Goal: Task Accomplishment & Management: Use online tool/utility

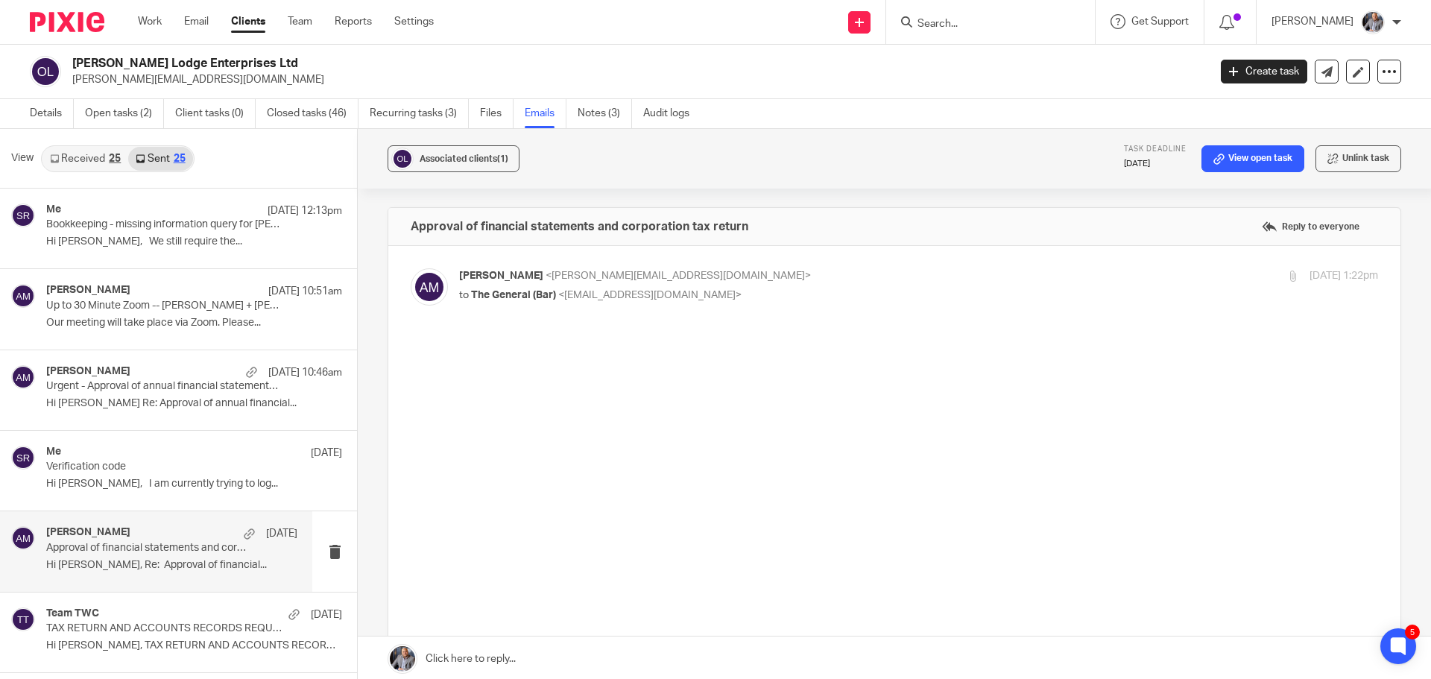
click at [997, 26] on input "Search" at bounding box center [983, 24] width 134 height 13
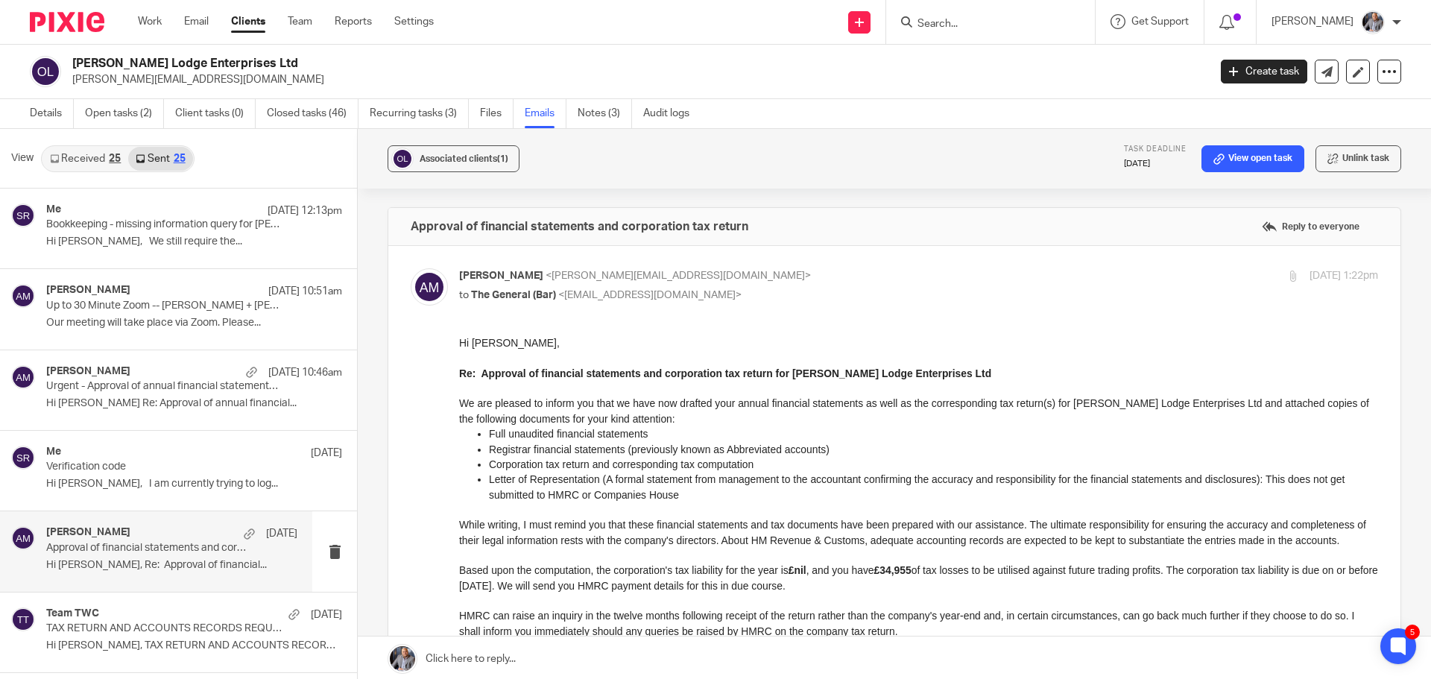
scroll to position [1416, 0]
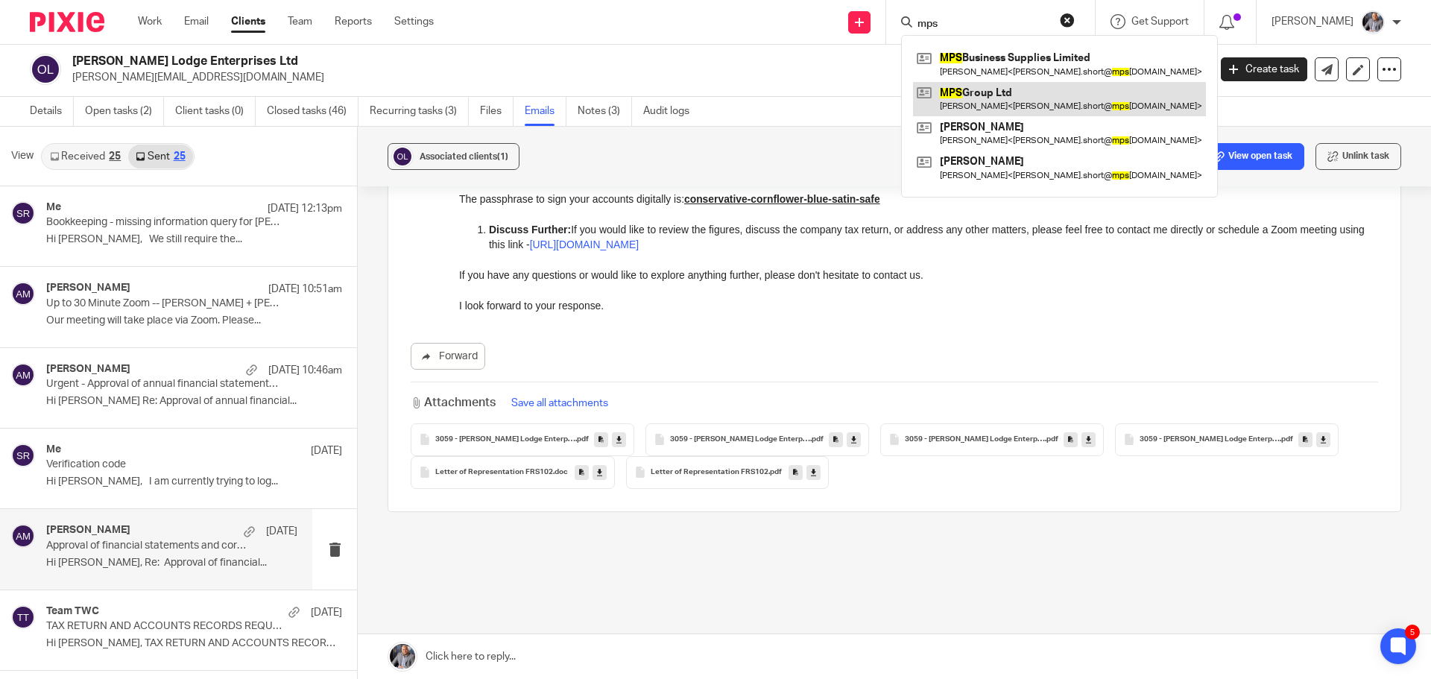
type input "mps"
click at [1030, 98] on link at bounding box center [1059, 99] width 293 height 34
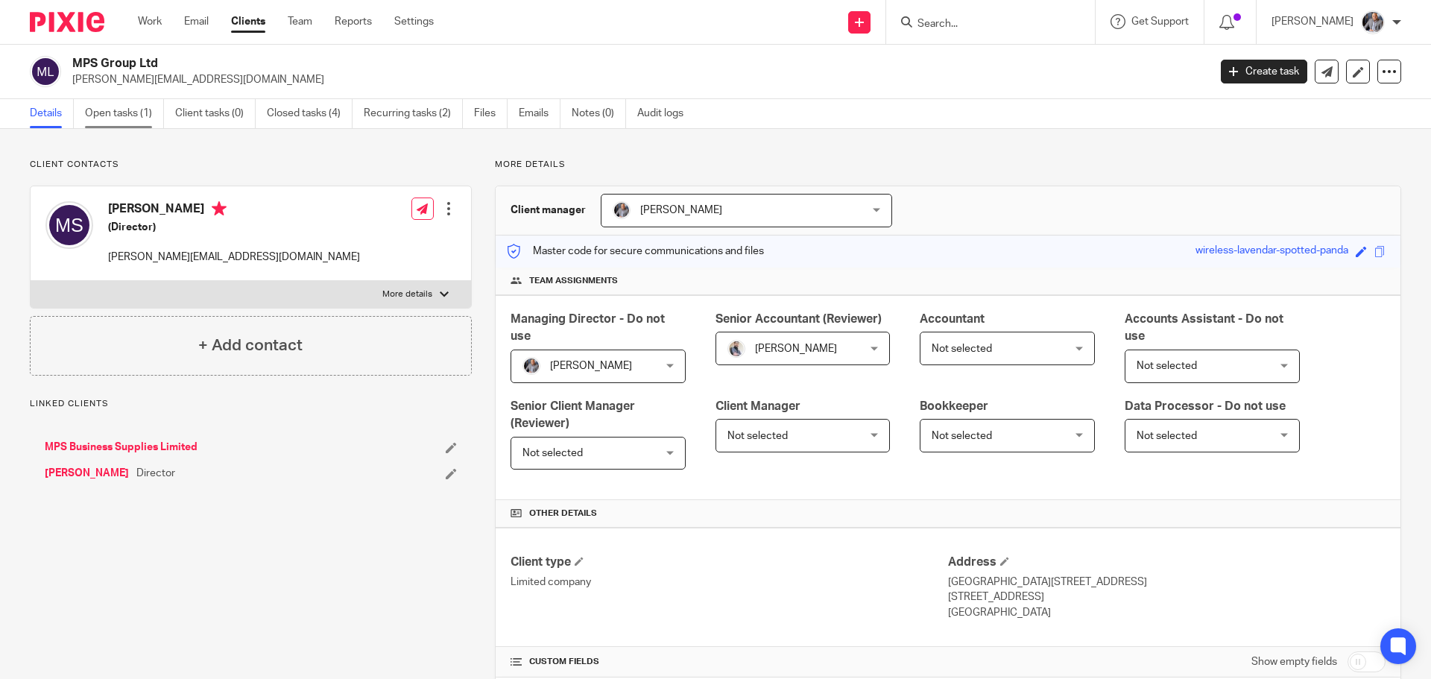
click at [116, 117] on link "Open tasks (1)" at bounding box center [124, 113] width 79 height 29
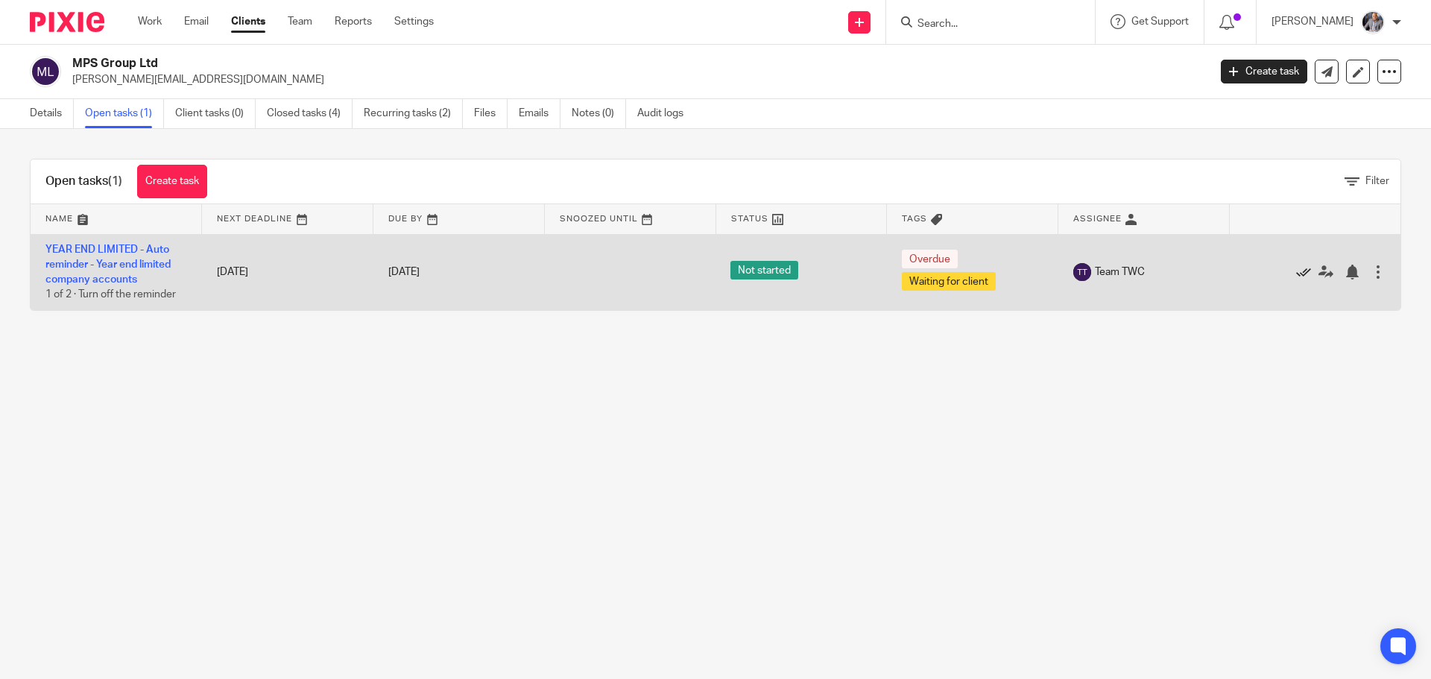
click at [1296, 272] on icon at bounding box center [1303, 272] width 15 height 15
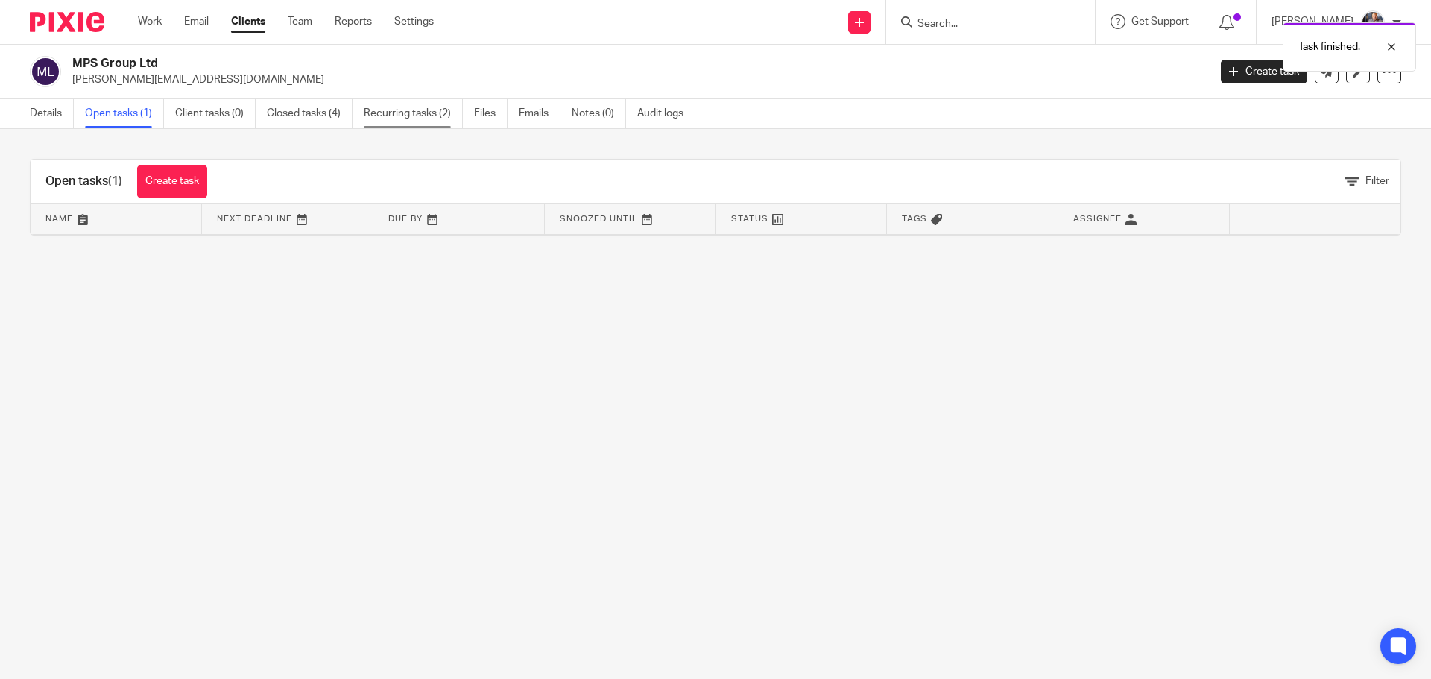
click at [407, 125] on link "Recurring tasks (2)" at bounding box center [413, 113] width 99 height 29
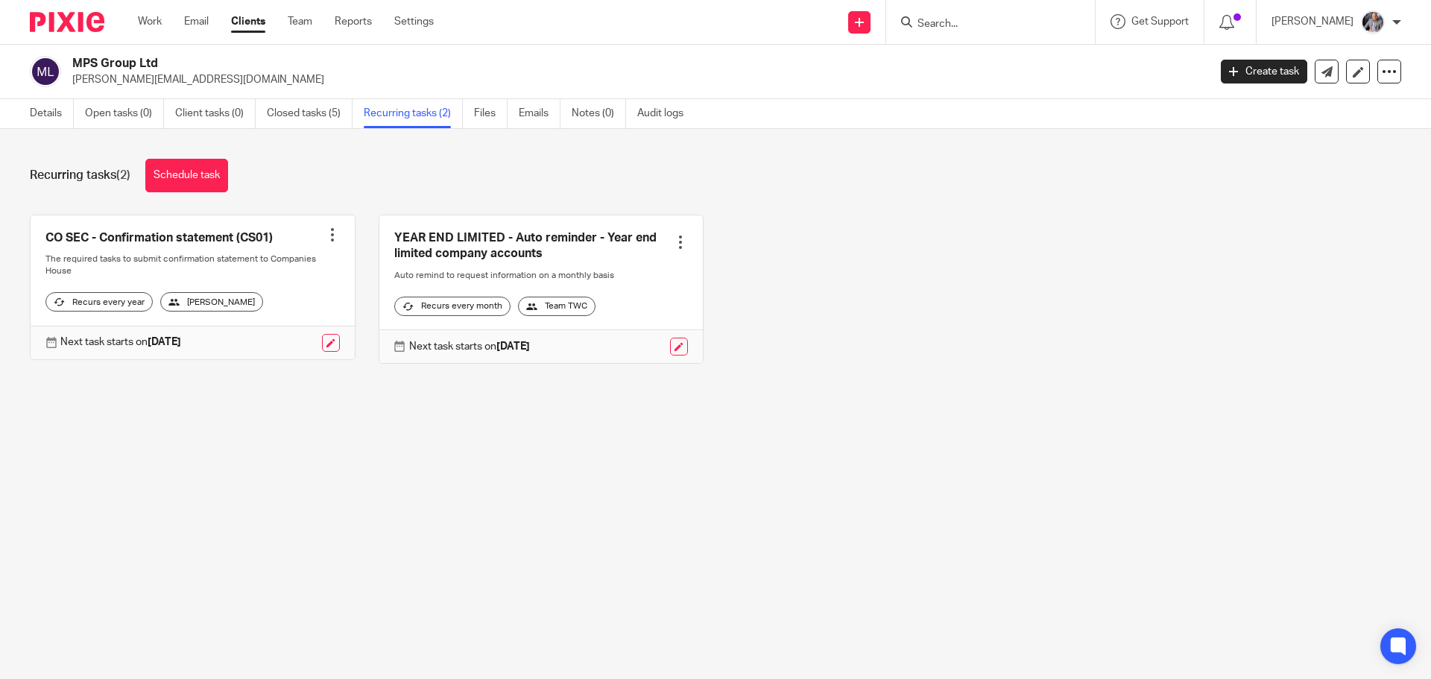
click at [670, 356] on link at bounding box center [679, 347] width 18 height 18
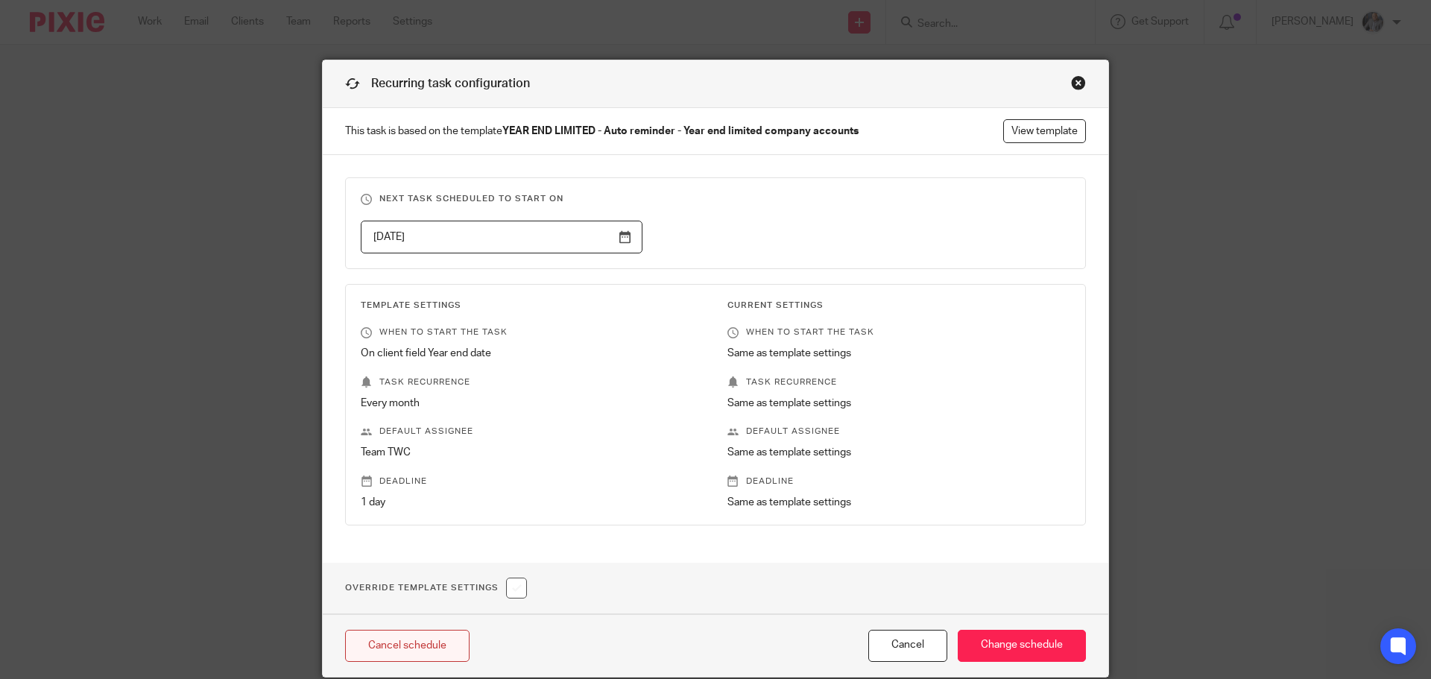
click at [405, 646] on link "Cancel schedule" at bounding box center [407, 646] width 124 height 32
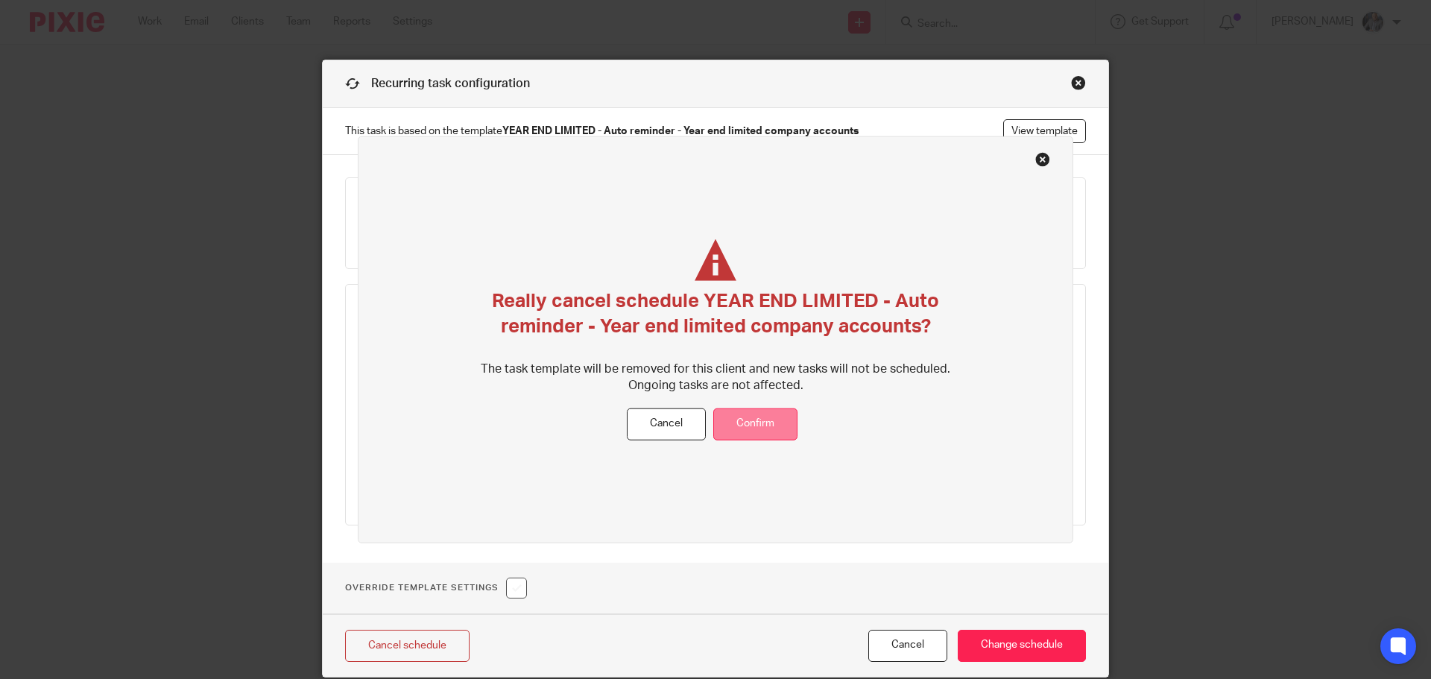
click at [752, 432] on button "Confirm" at bounding box center [755, 424] width 84 height 32
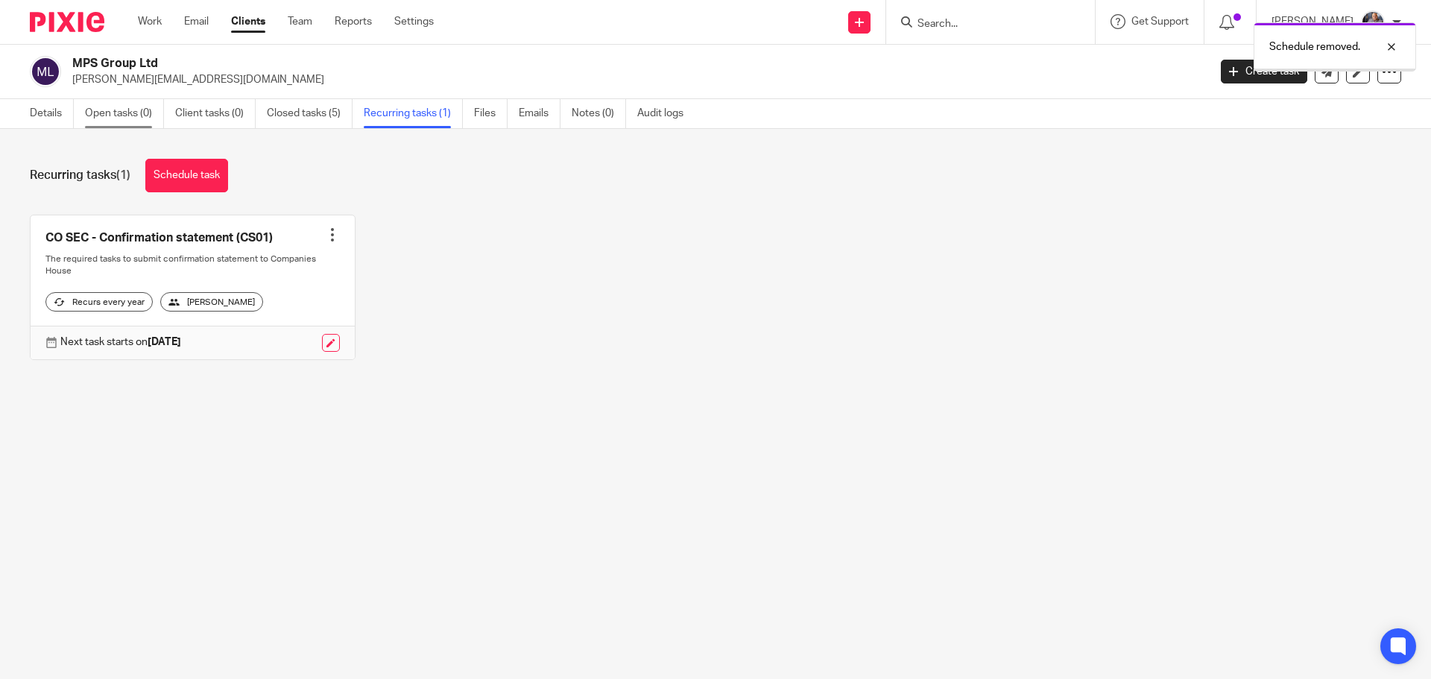
click at [120, 109] on link "Open tasks (0)" at bounding box center [124, 113] width 79 height 29
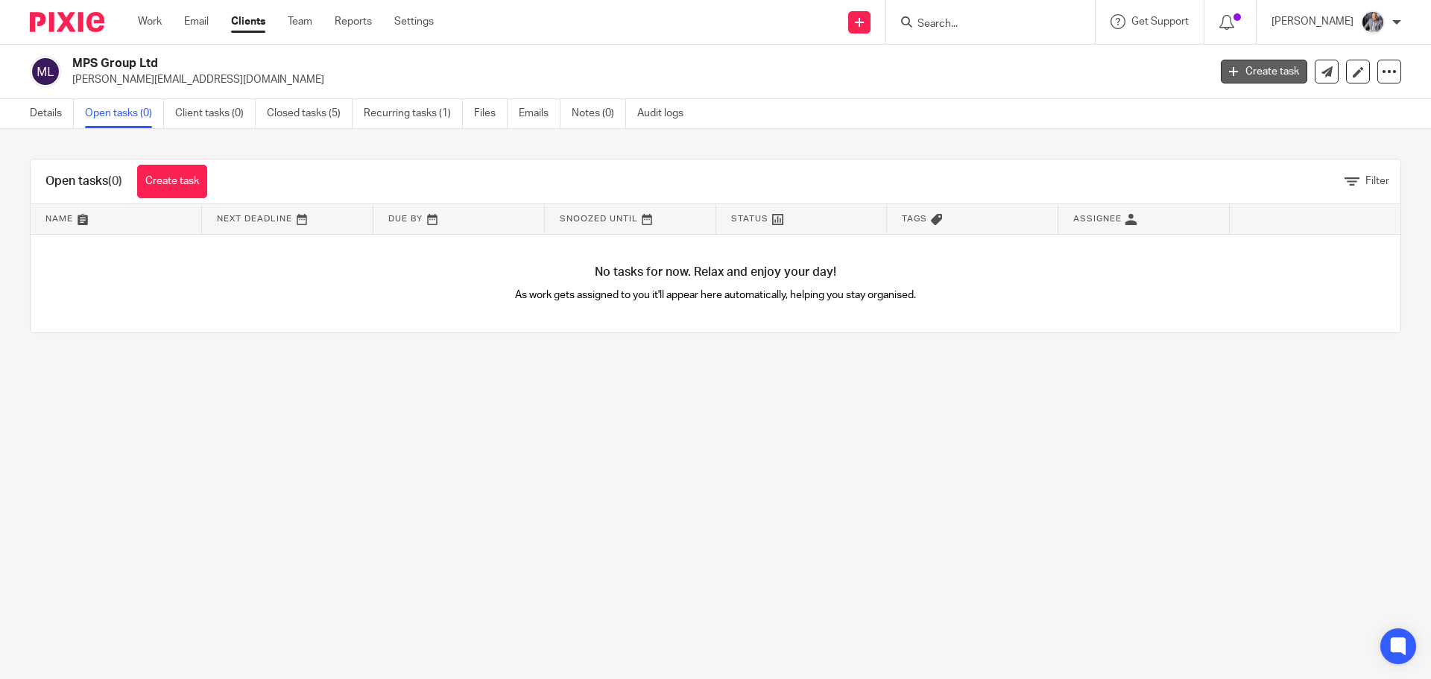
click at [1237, 71] on link "Create task" at bounding box center [1264, 72] width 86 height 24
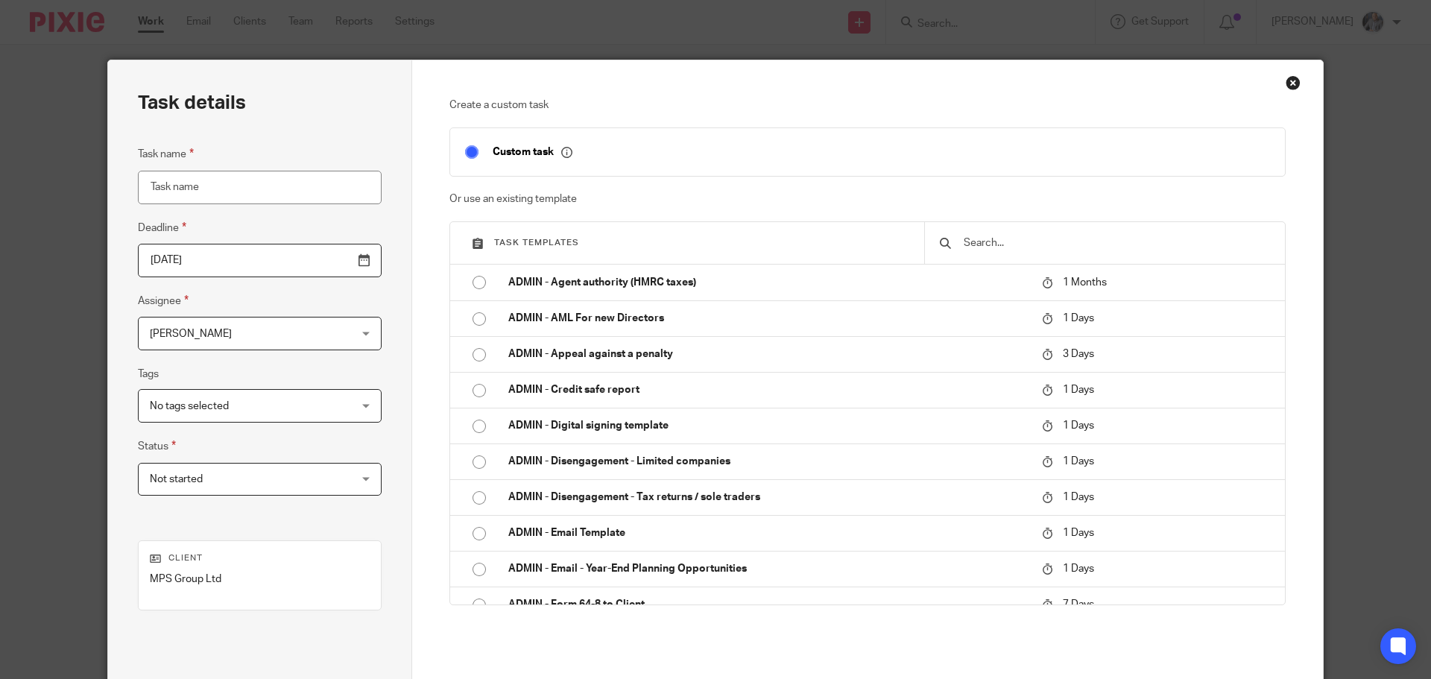
click at [991, 244] on input "text" at bounding box center [1116, 243] width 308 height 16
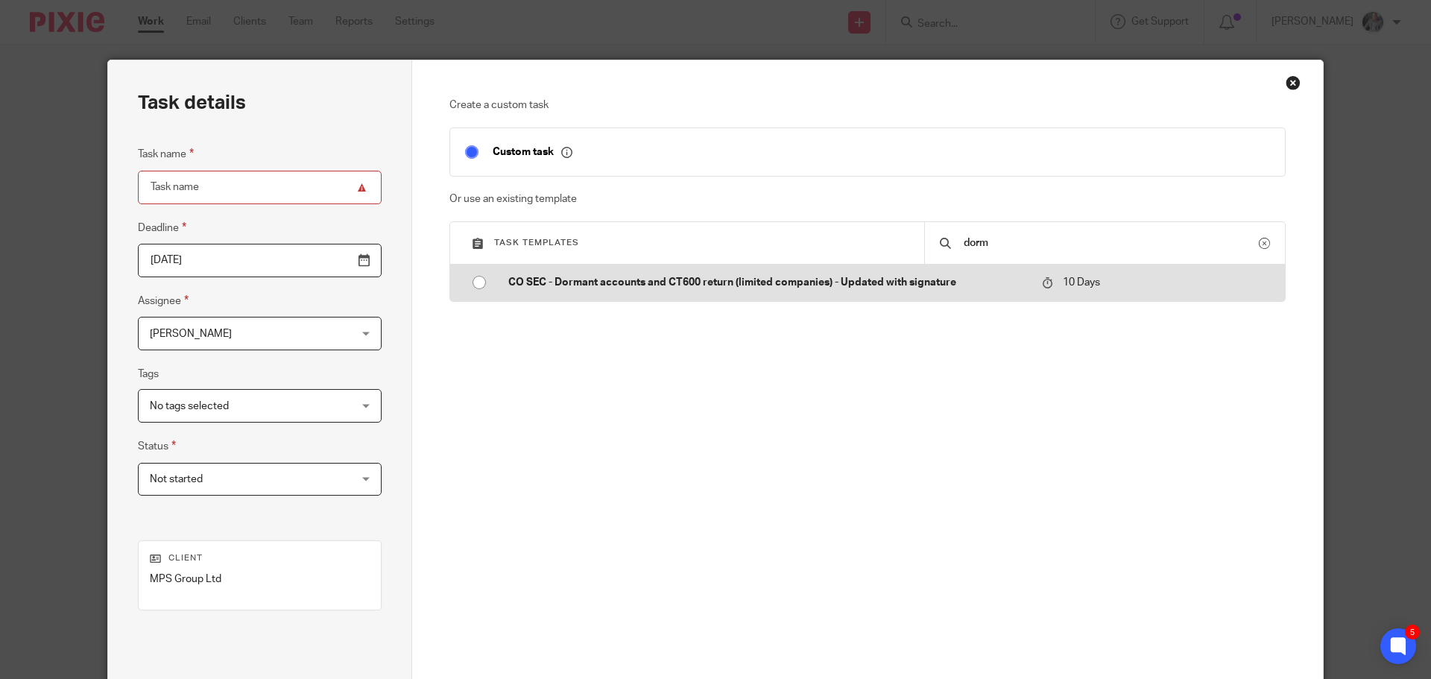
type input "dorm"
click at [862, 288] on p "CO SEC - Dormant accounts and CT600 return (limited companies) - Updated with s…" at bounding box center [767, 282] width 519 height 15
type input "2025-09-26"
type input "CO SEC - Dormant accounts and CT600 return (limited companies) - Updated with s…"
checkbox input "false"
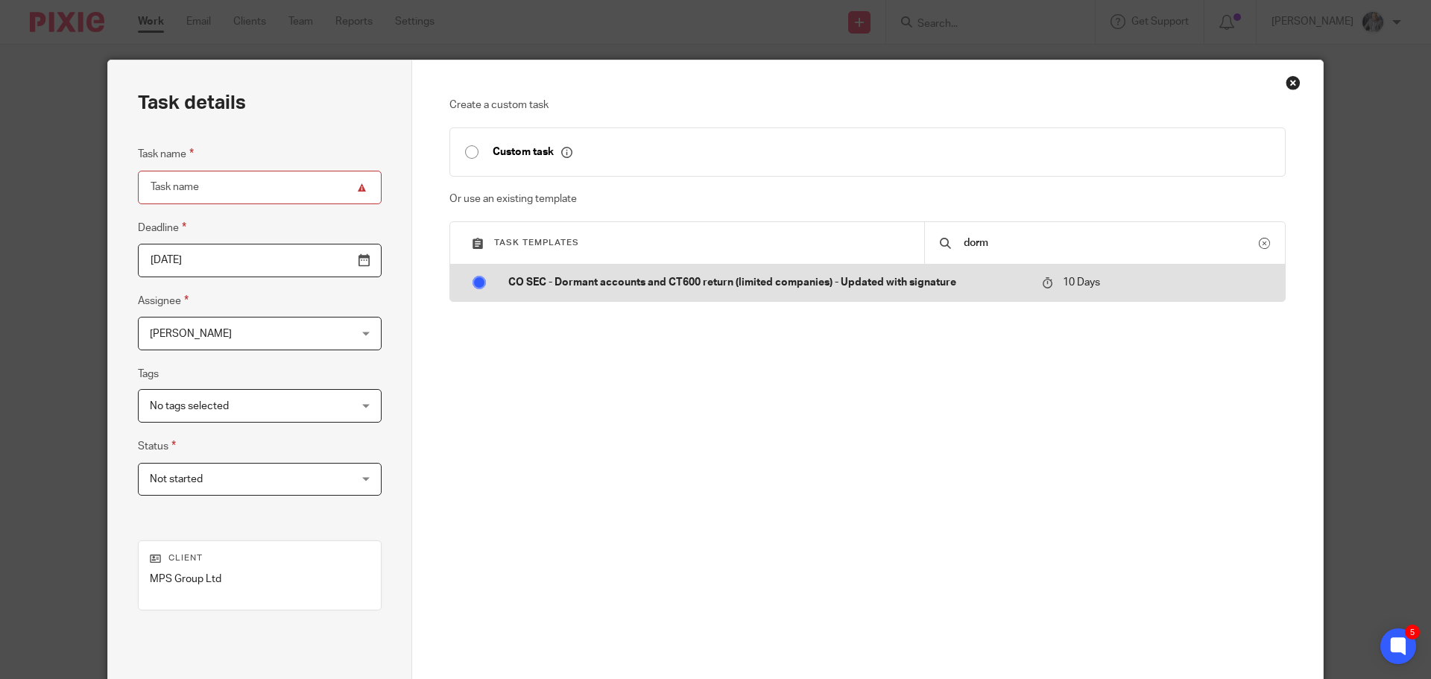
radio input "true"
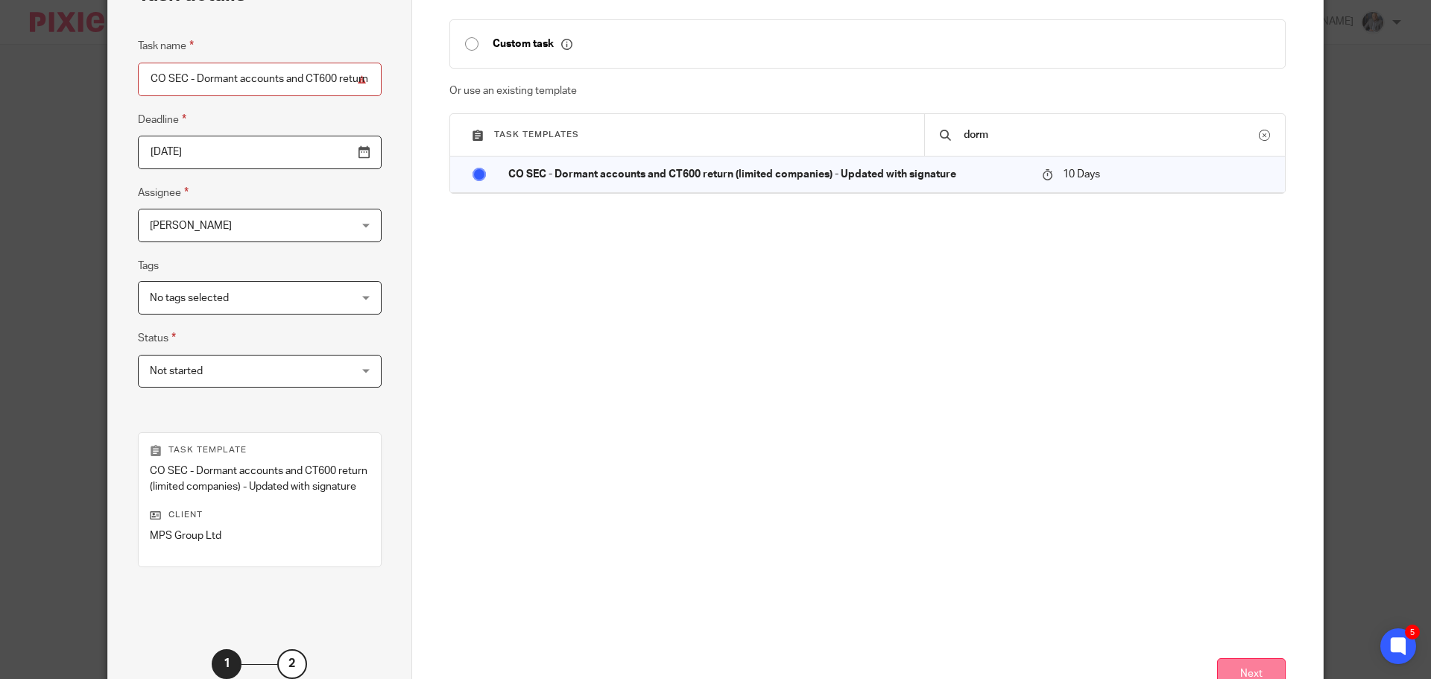
scroll to position [217, 0]
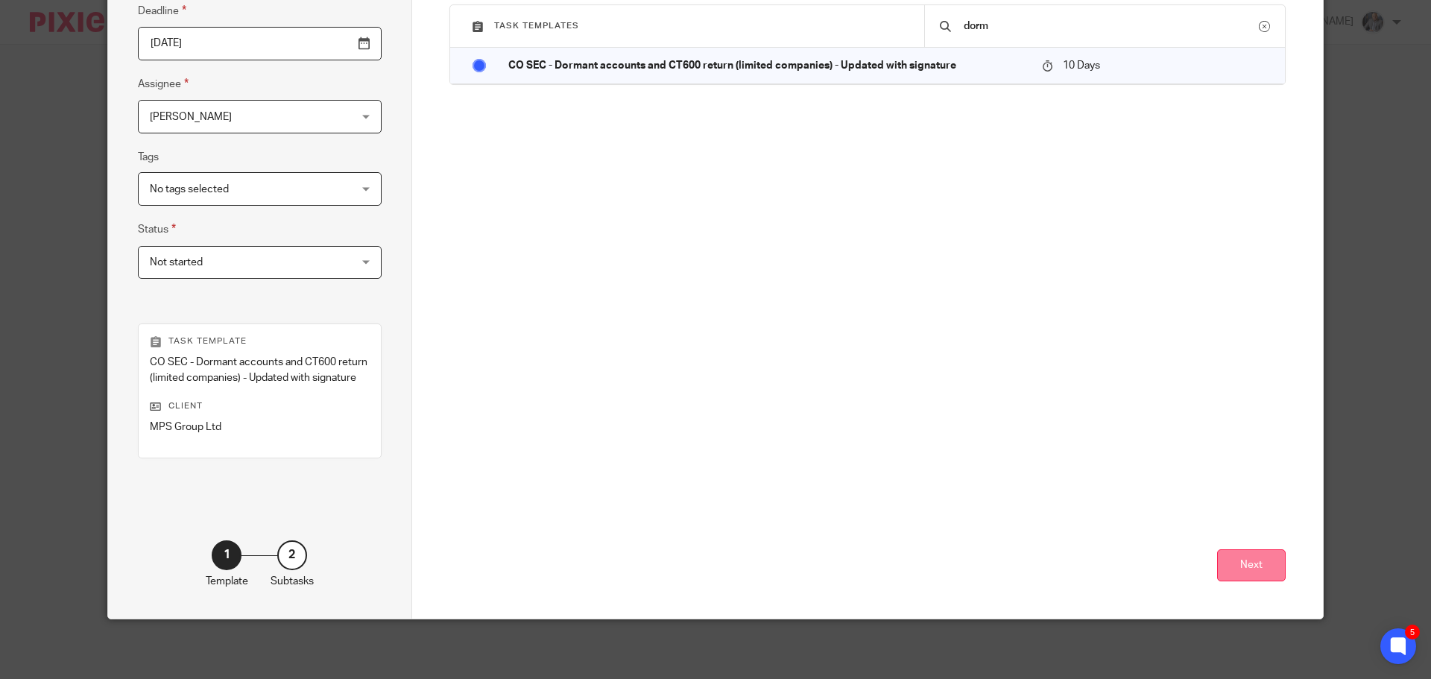
click at [1266, 569] on button "Next" at bounding box center [1251, 565] width 69 height 32
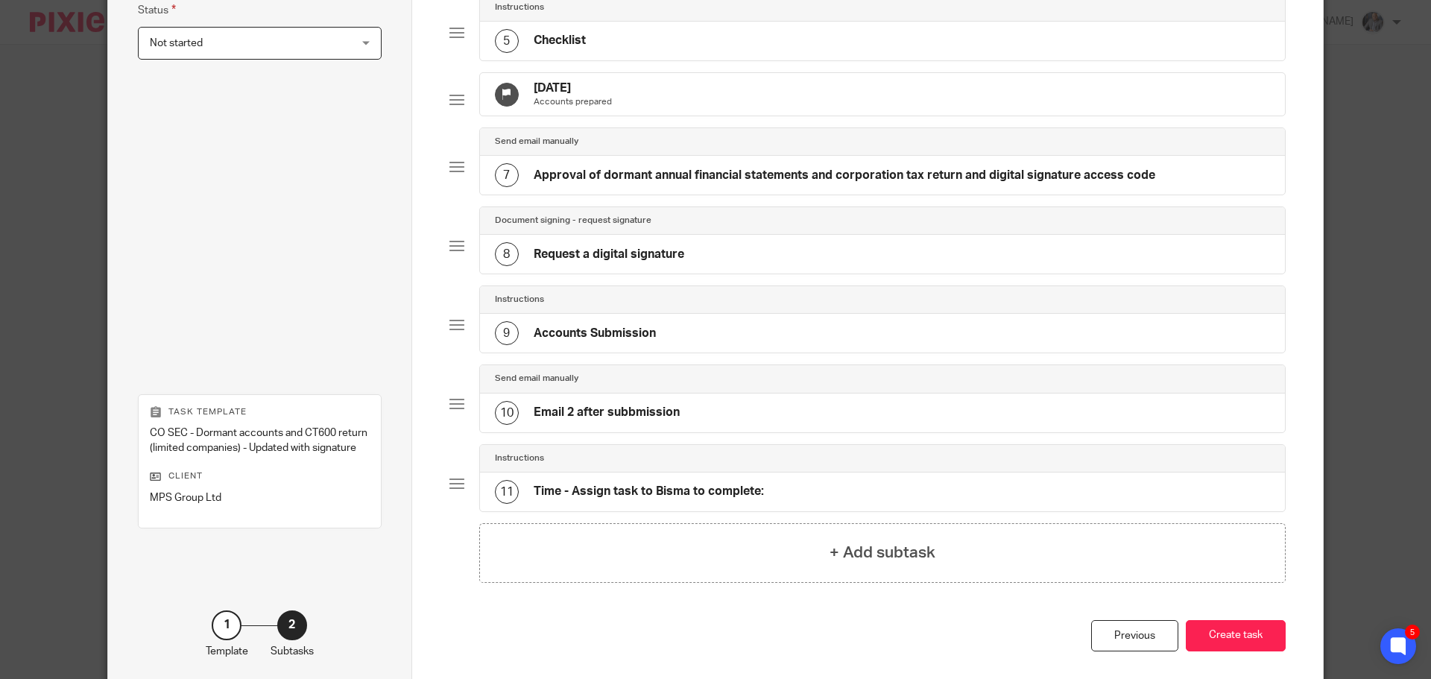
scroll to position [530, 0]
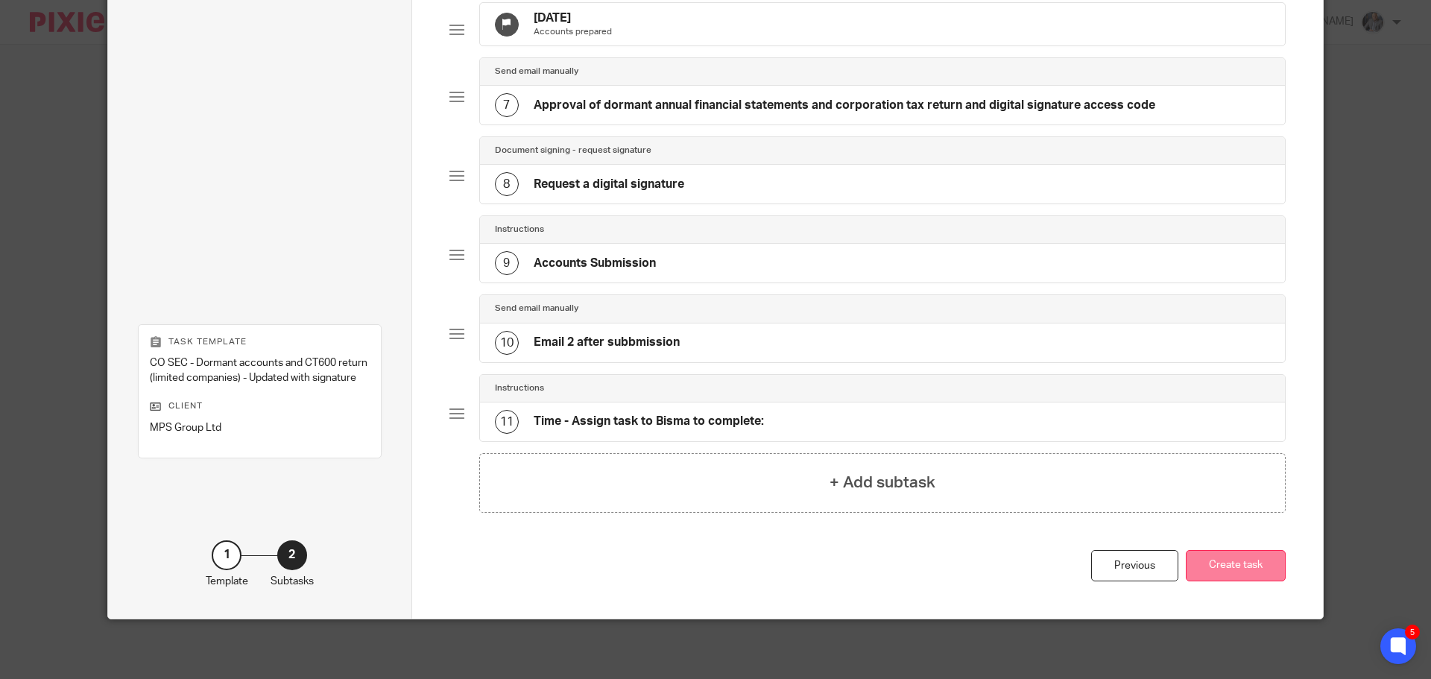
click at [1222, 564] on button "Create task" at bounding box center [1236, 566] width 100 height 32
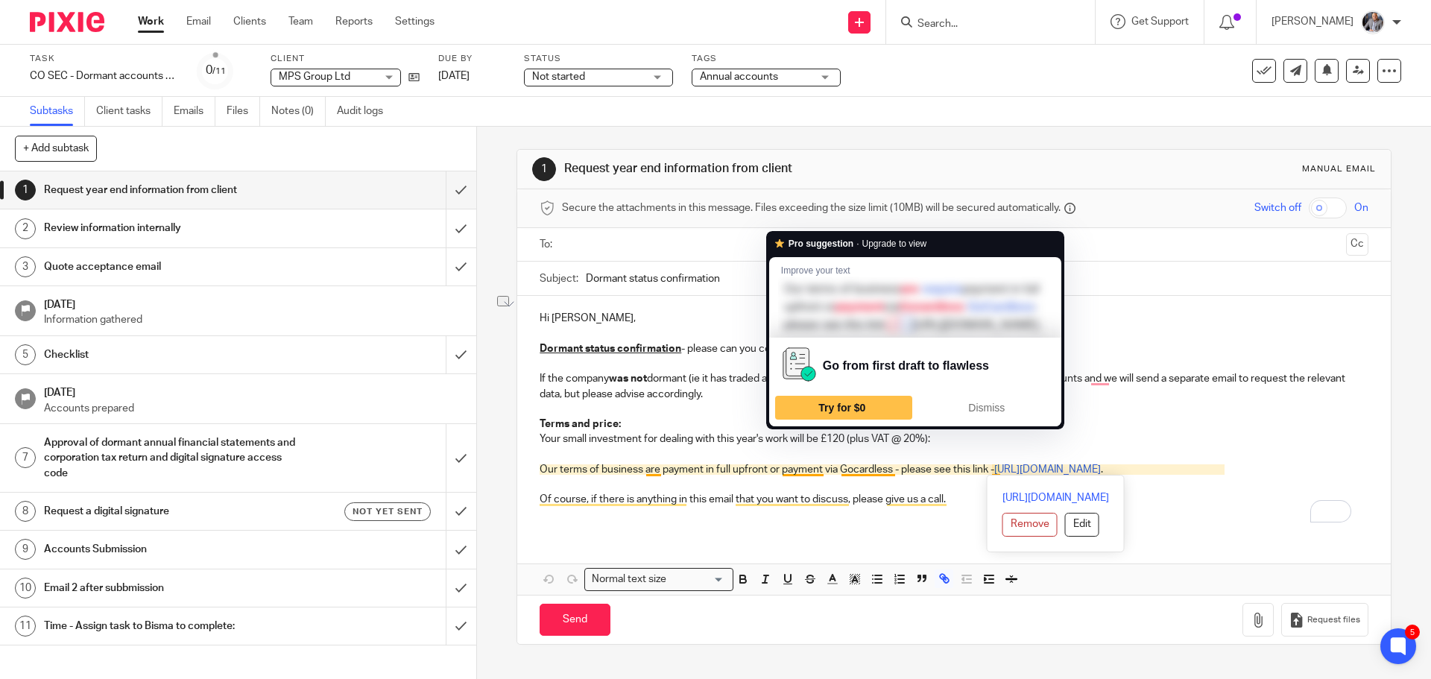
drag, startPoint x: 1235, startPoint y: 467, endPoint x: 886, endPoint y: 473, distance: 348.9
click at [886, 473] on p "Our terms of business are payment in full upfront or payment via Gocardless - p…" at bounding box center [954, 469] width 828 height 15
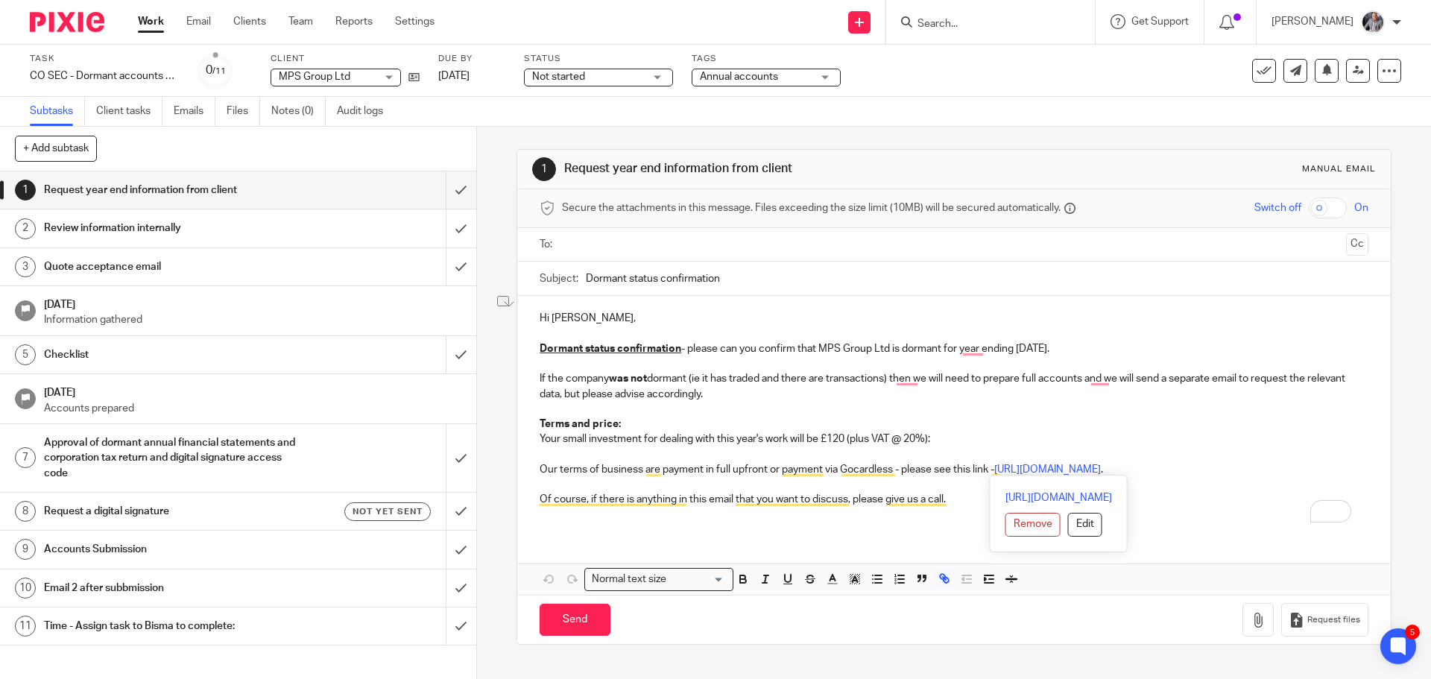
click at [1132, 417] on p "Terms and price:" at bounding box center [954, 424] width 828 height 15
click at [648, 250] on input "text" at bounding box center [953, 244] width 772 height 17
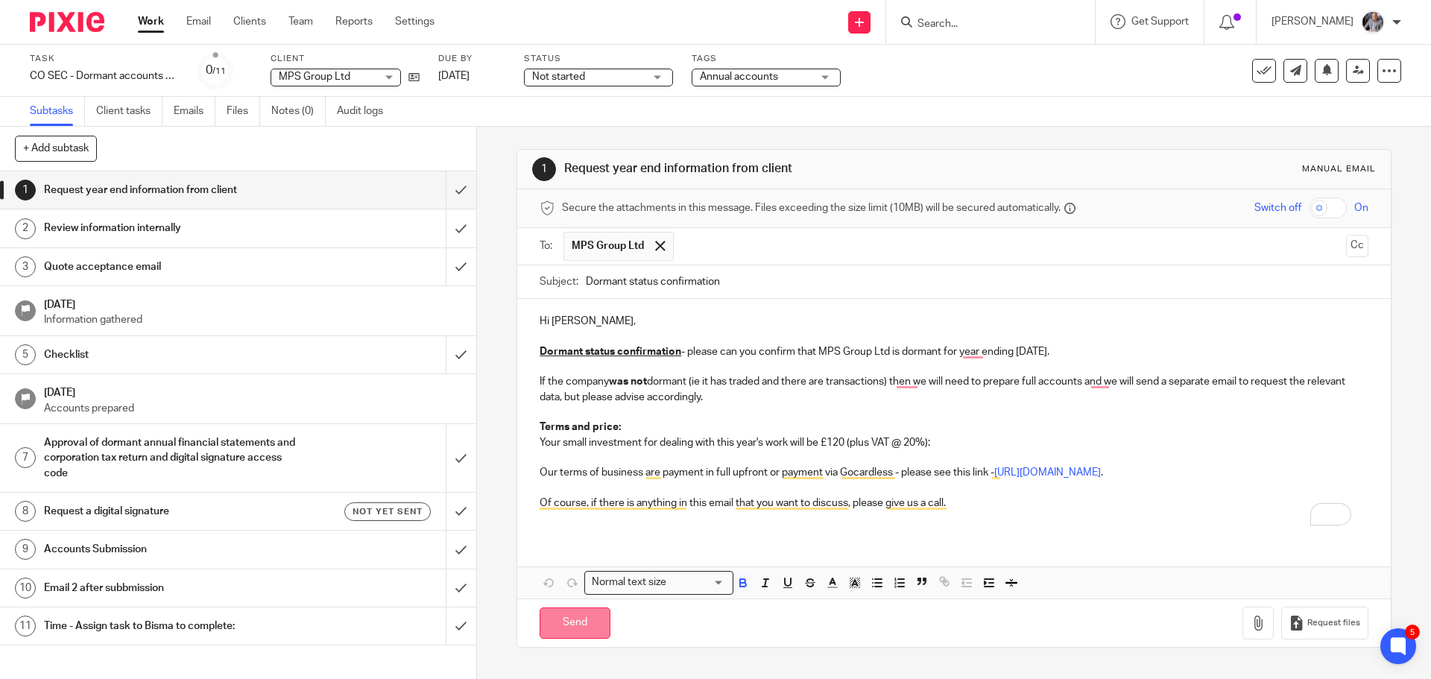
click at [588, 615] on input "Send" at bounding box center [575, 623] width 71 height 32
type input "Sent"
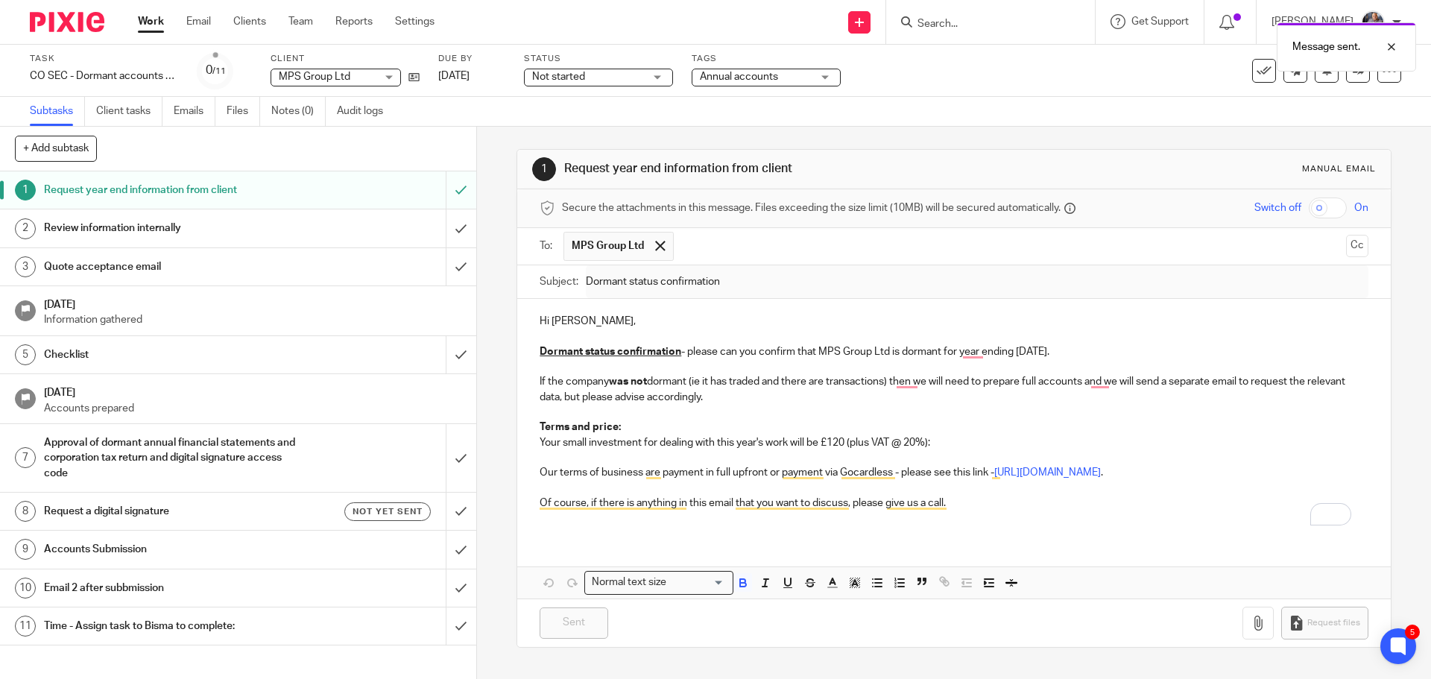
click at [118, 232] on h1 "Review information internally" at bounding box center [173, 228] width 258 height 22
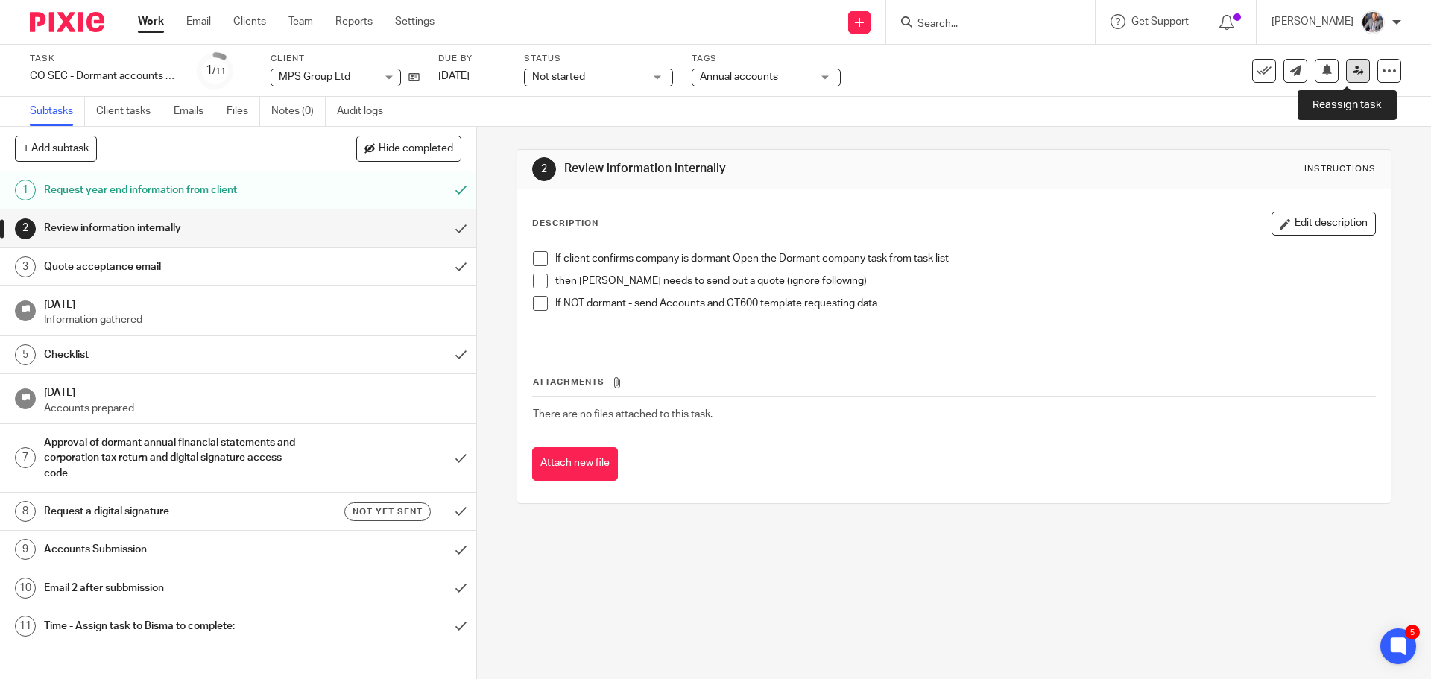
click at [1346, 78] on link at bounding box center [1358, 71] width 24 height 24
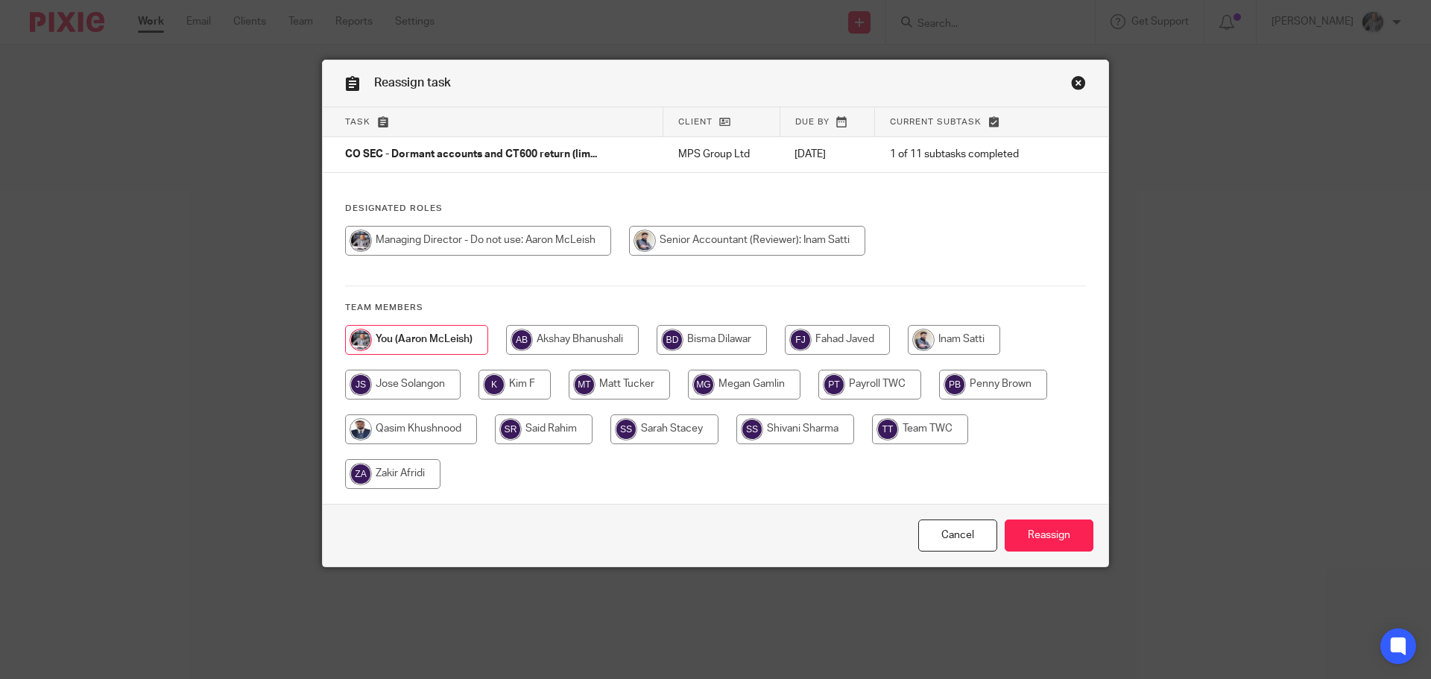
click at [953, 343] on input "radio" at bounding box center [954, 340] width 92 height 30
radio input "true"
click at [1038, 535] on input "Reassign" at bounding box center [1049, 536] width 89 height 32
